Goal: Check status: Check status

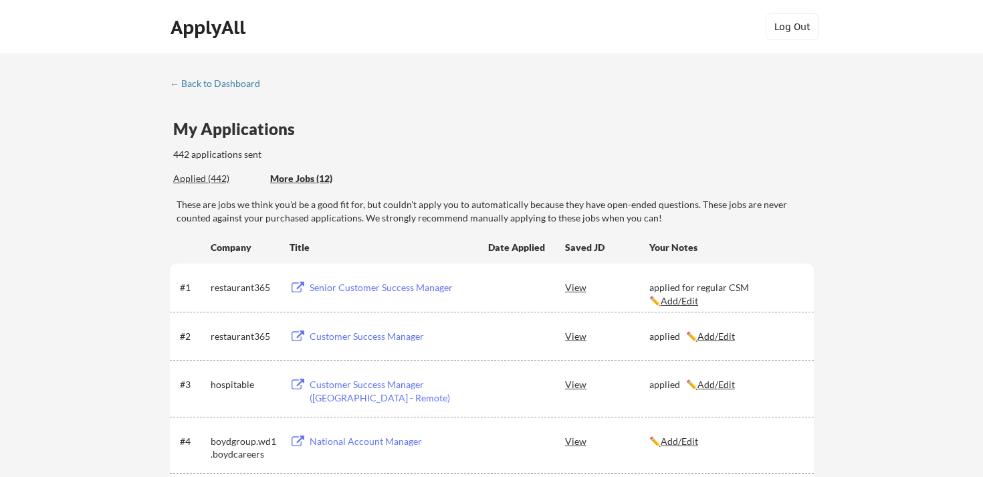
scroll to position [28, 0]
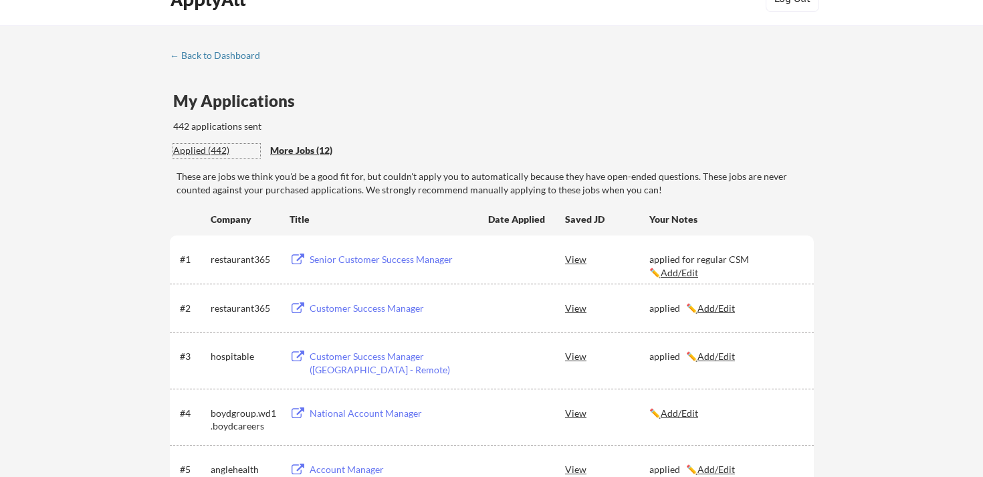
click at [211, 145] on div "Applied (442)" at bounding box center [216, 150] width 87 height 13
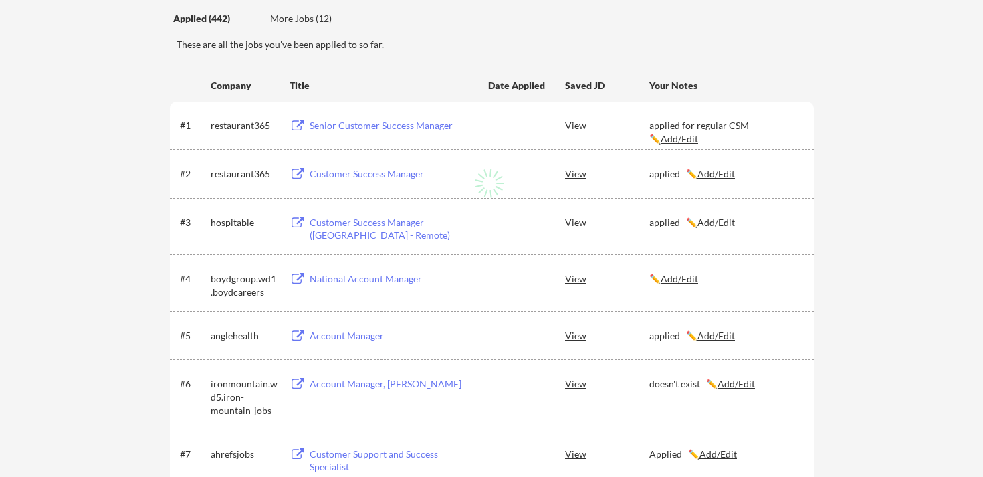
scroll to position [21, 0]
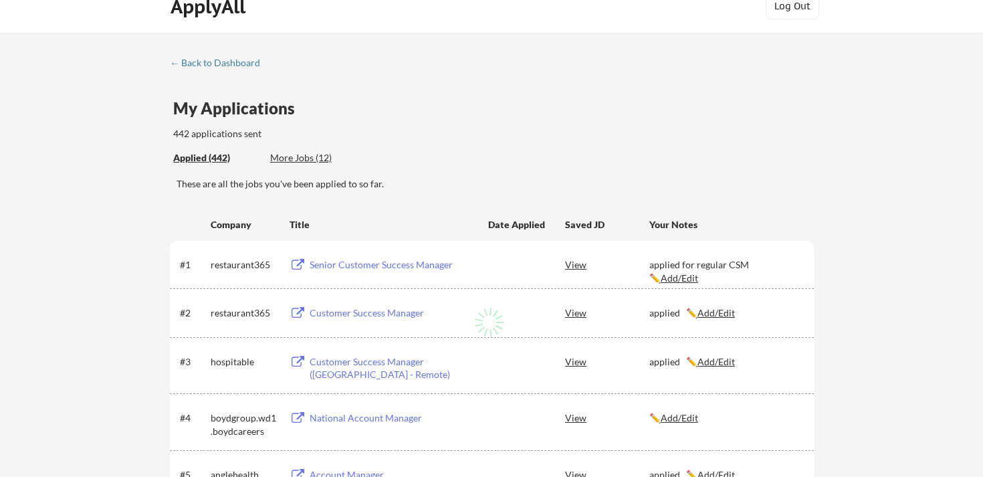
click at [225, 157] on div "Applied (442)" at bounding box center [216, 157] width 87 height 13
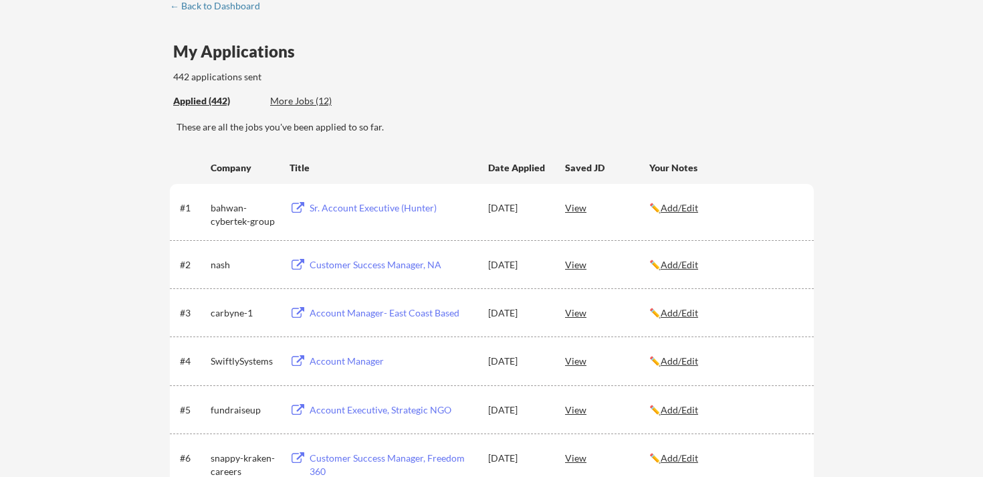
scroll to position [2372, 0]
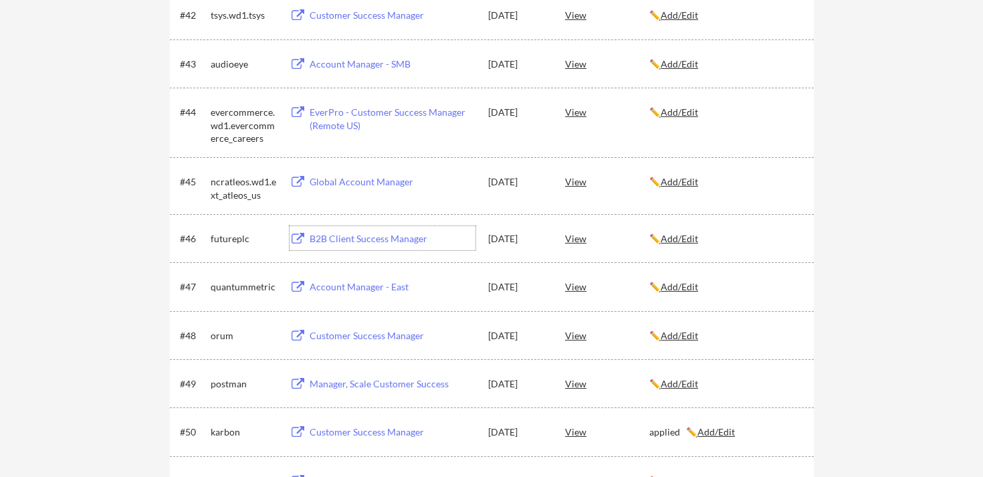
click at [397, 235] on div "B2B Client Success Manager" at bounding box center [393, 238] width 166 height 13
click at [579, 235] on div "View" at bounding box center [607, 238] width 84 height 24
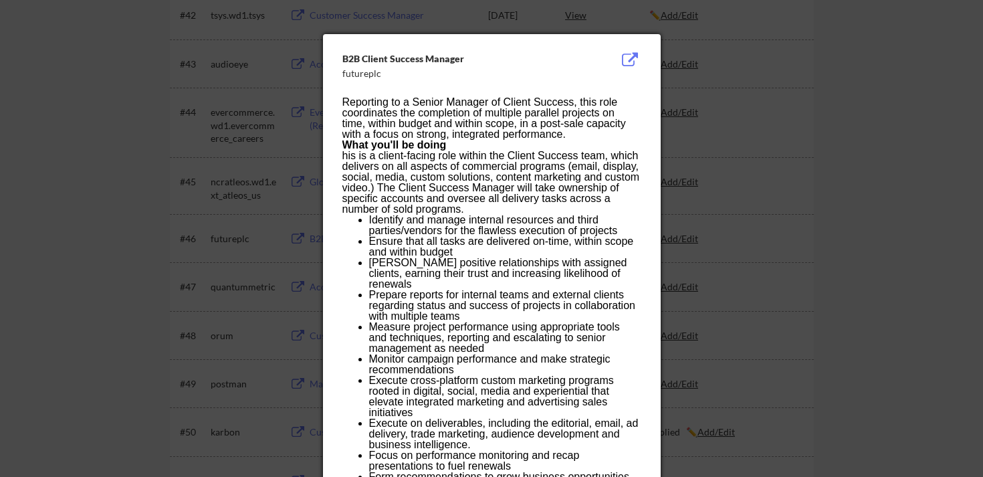
scroll to position [2372, 0]
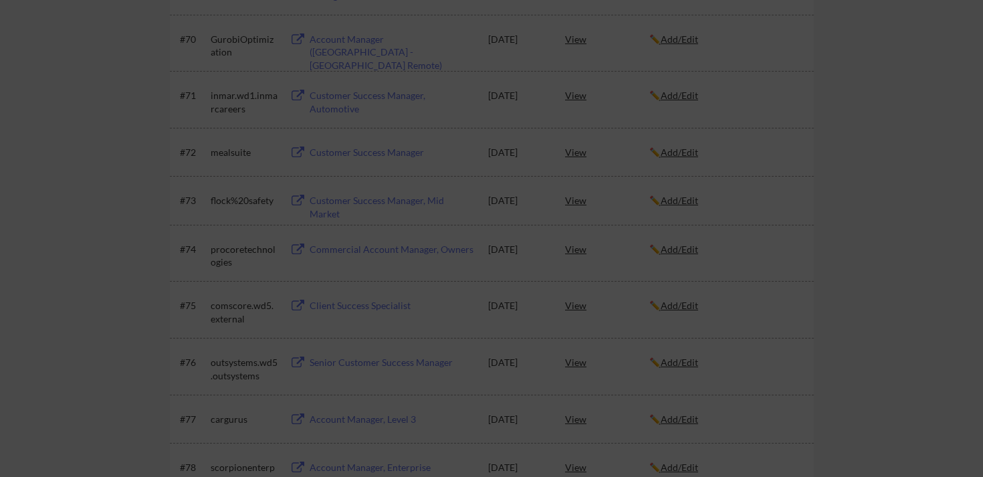
drag, startPoint x: 343, startPoint y: 99, endPoint x: 549, endPoint y: 158, distance: 215.0
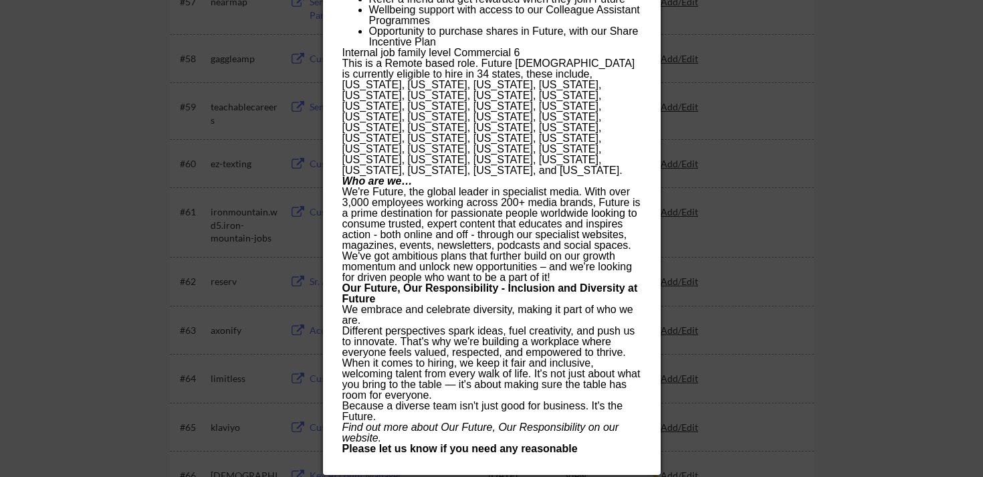
scroll to position [3161, 0]
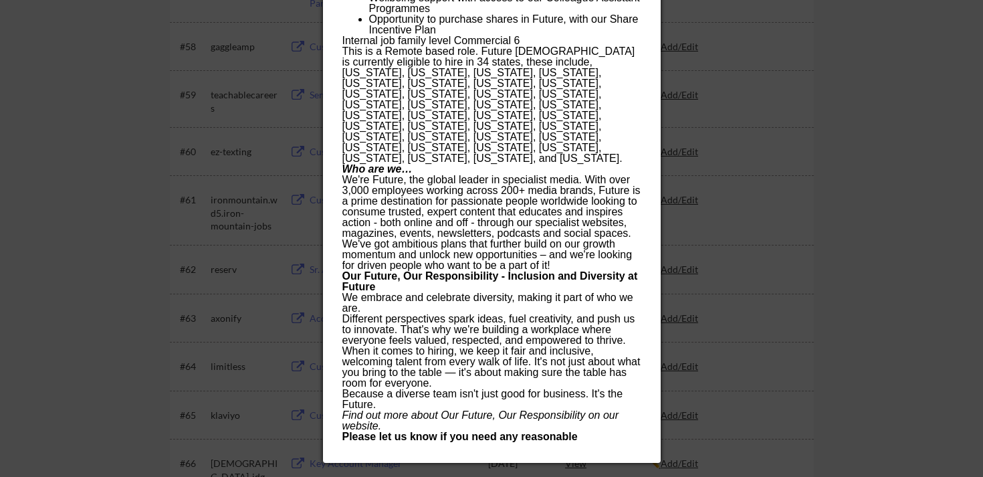
click at [525, 314] on p "Different perspectives spark ideas, fuel creativity, and push us to innovate. T…" at bounding box center [492, 330] width 298 height 32
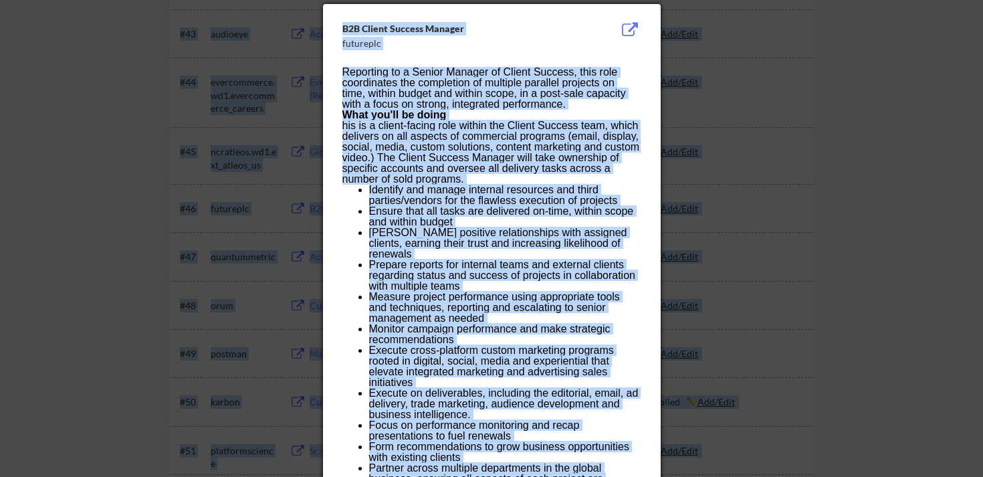
scroll to position [2276, 0]
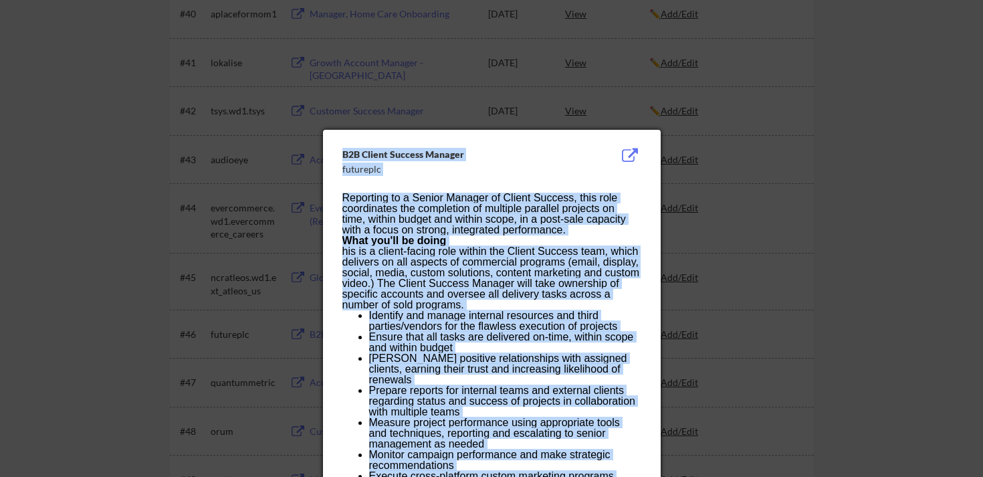
drag, startPoint x: 564, startPoint y: 325, endPoint x: 342, endPoint y: 159, distance: 277.2
copy div "B2B Client Success Manager futureplc Reporting to a Senior Manager of Client Su…"
